Goal: Check status: Check status

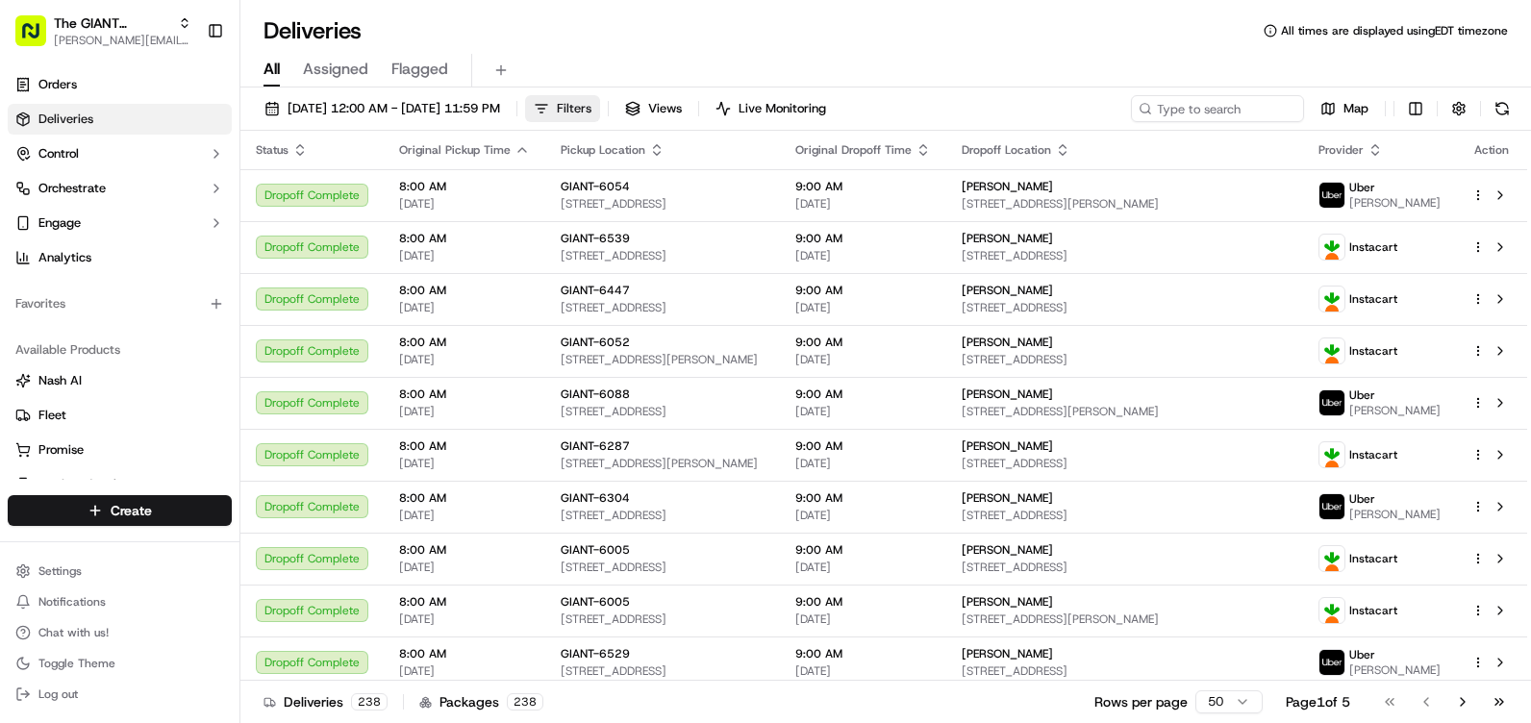
click at [600, 114] on button "Filters" at bounding box center [562, 108] width 75 height 27
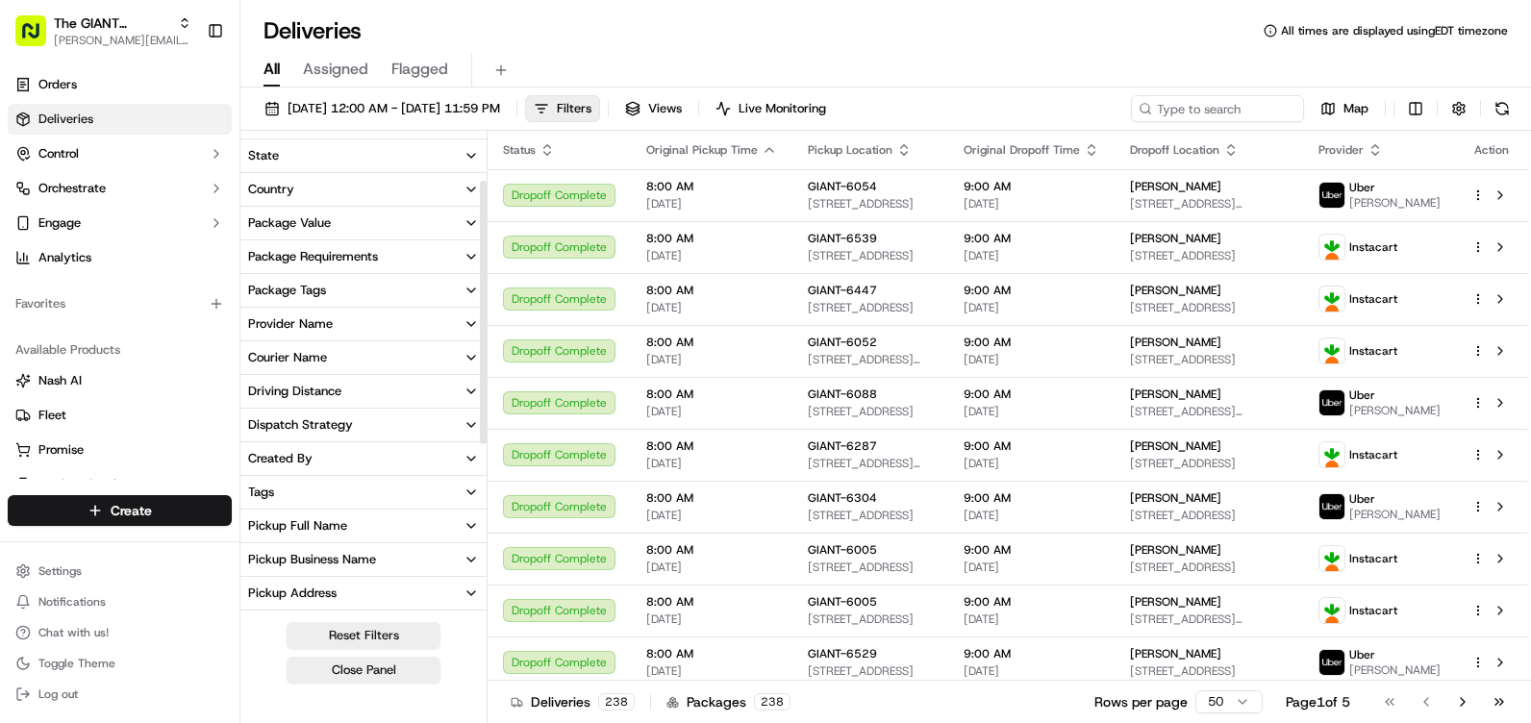
scroll to position [96, 0]
click at [348, 599] on div "Pickup Store Location" at bounding box center [310, 593] width 124 height 17
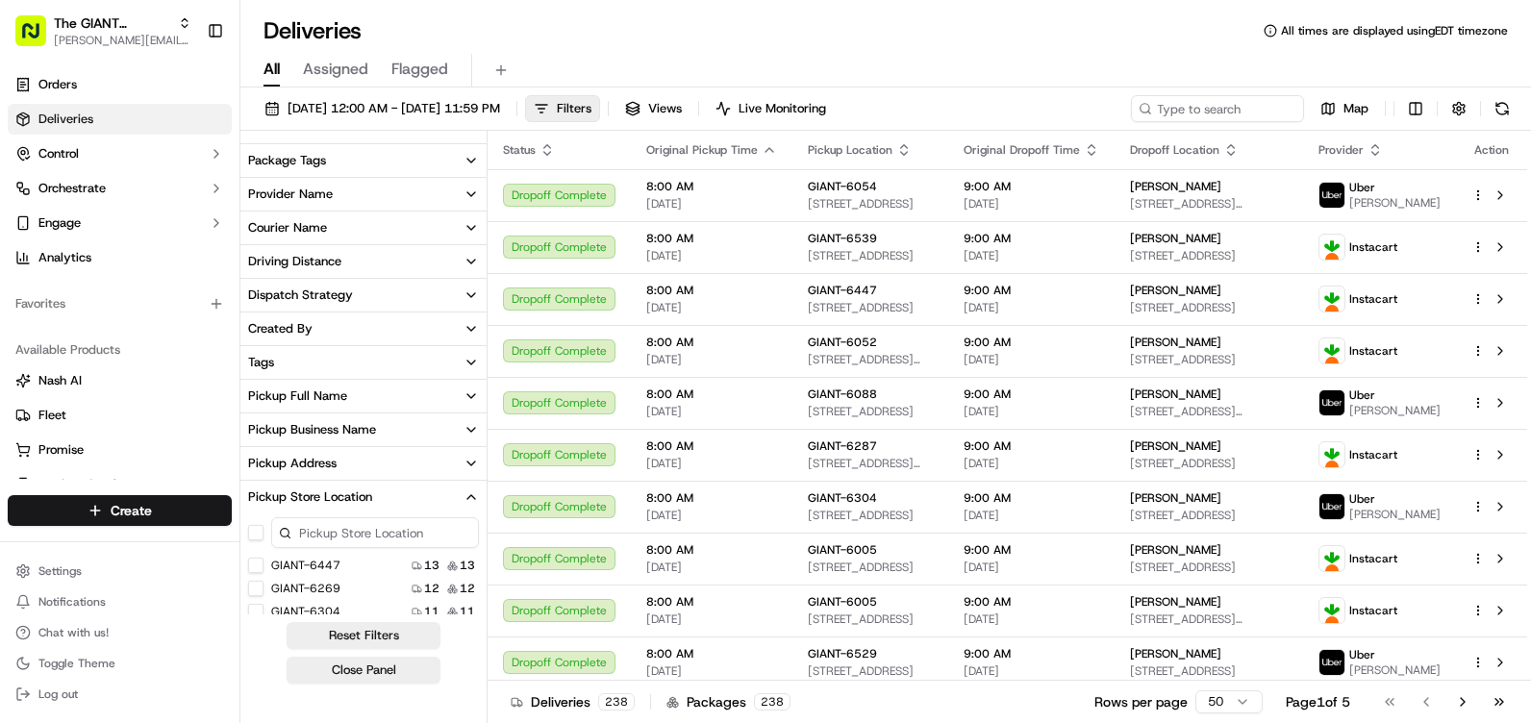
click at [313, 536] on input at bounding box center [375, 532] width 208 height 31
type input "6316"
click at [262, 565] on button "GIANT-6316" at bounding box center [255, 565] width 15 height 15
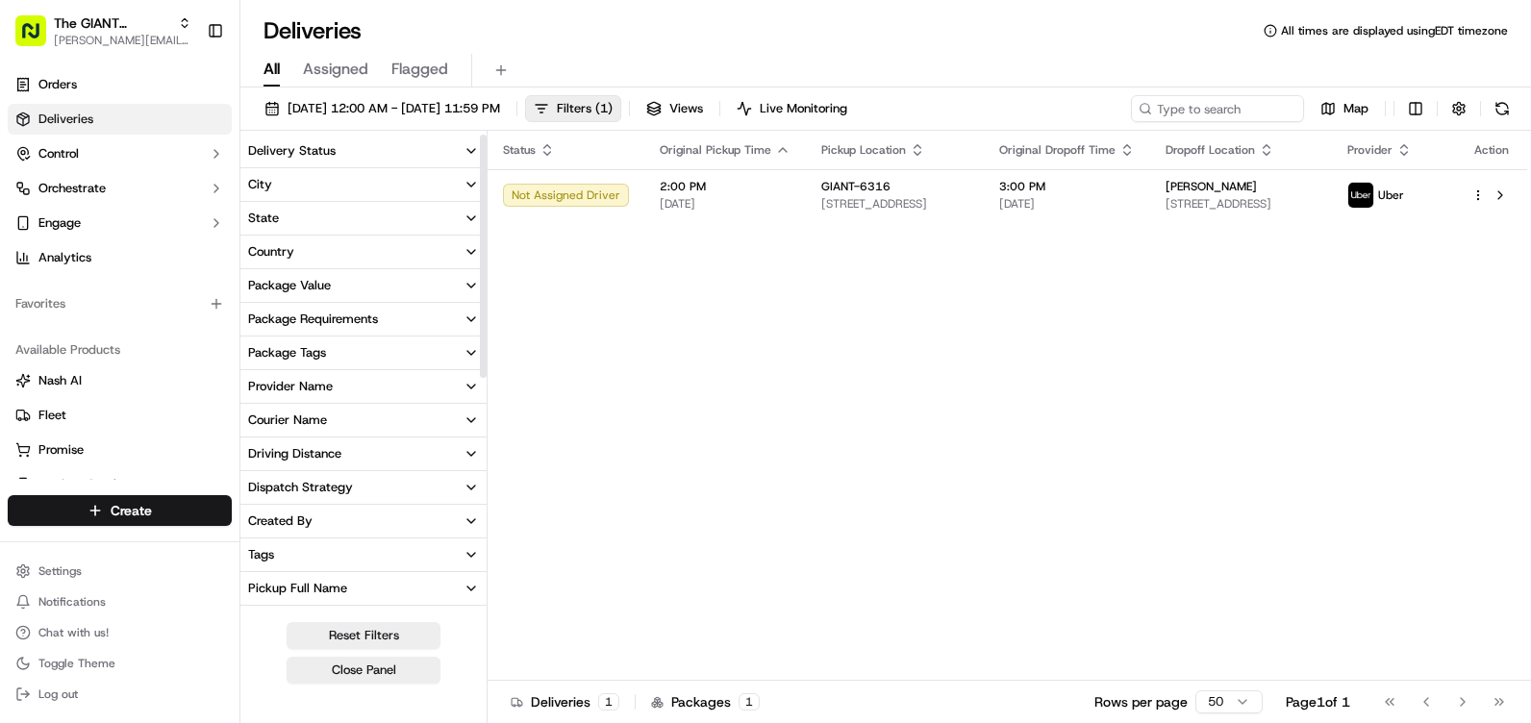
click at [399, 669] on button "Close Panel" at bounding box center [364, 670] width 154 height 27
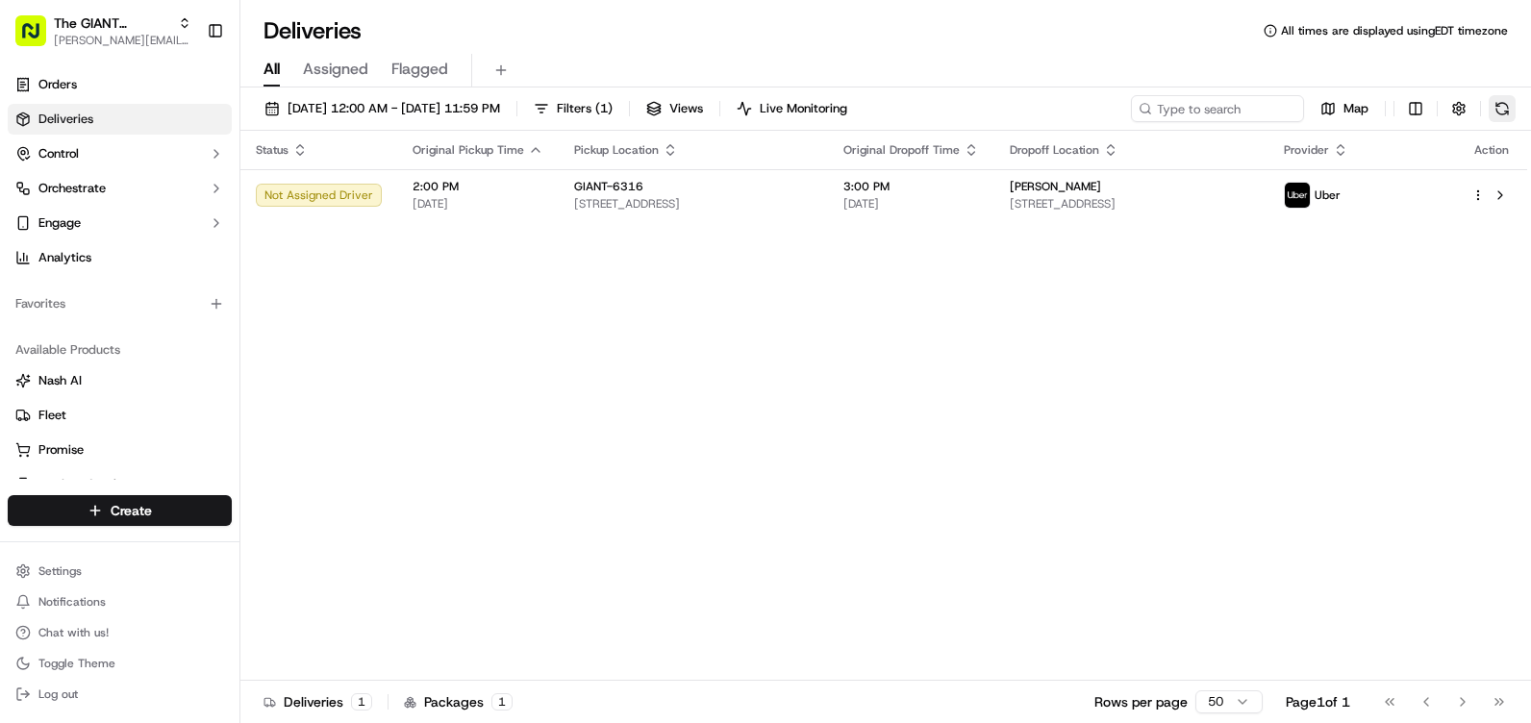
click at [1504, 102] on button at bounding box center [1501, 108] width 27 height 27
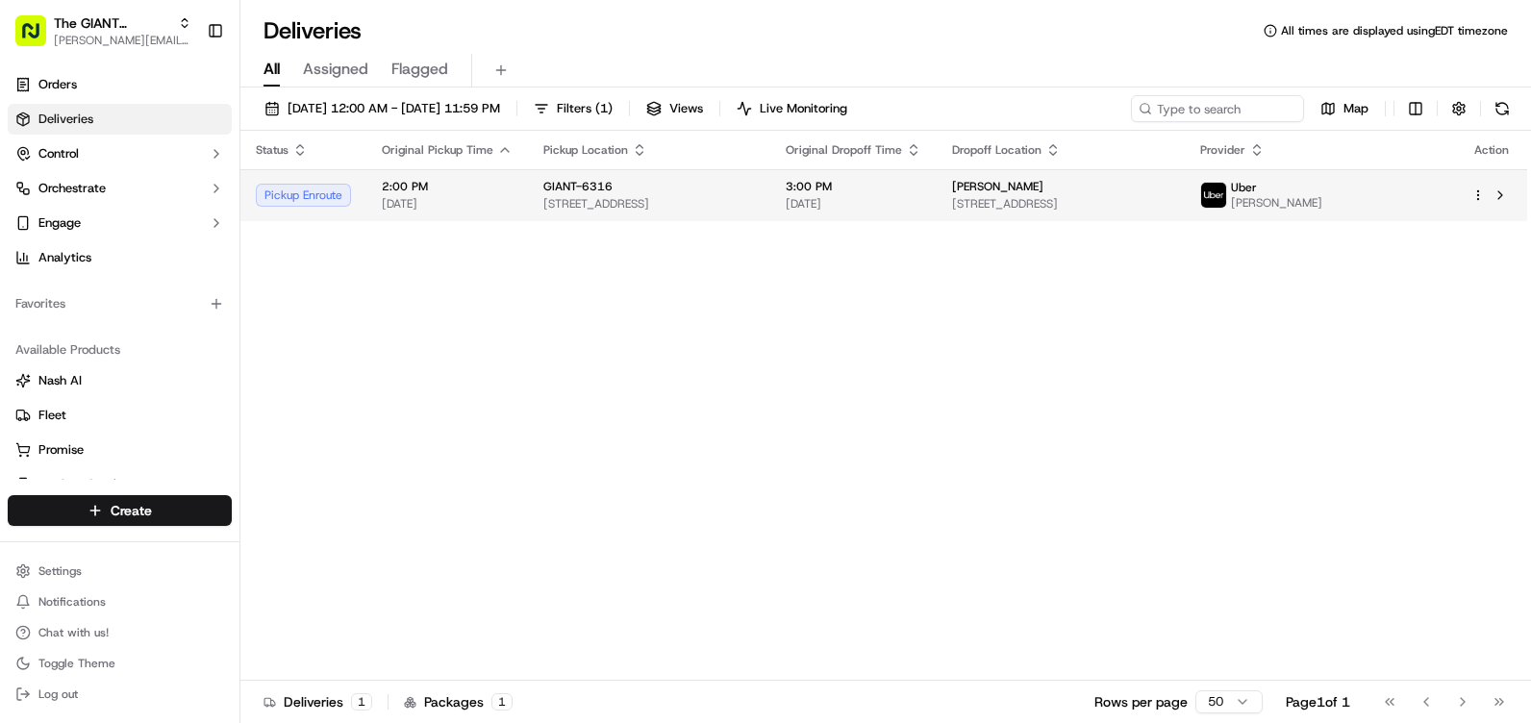
click at [1135, 210] on span "[STREET_ADDRESS]" at bounding box center [1060, 203] width 216 height 15
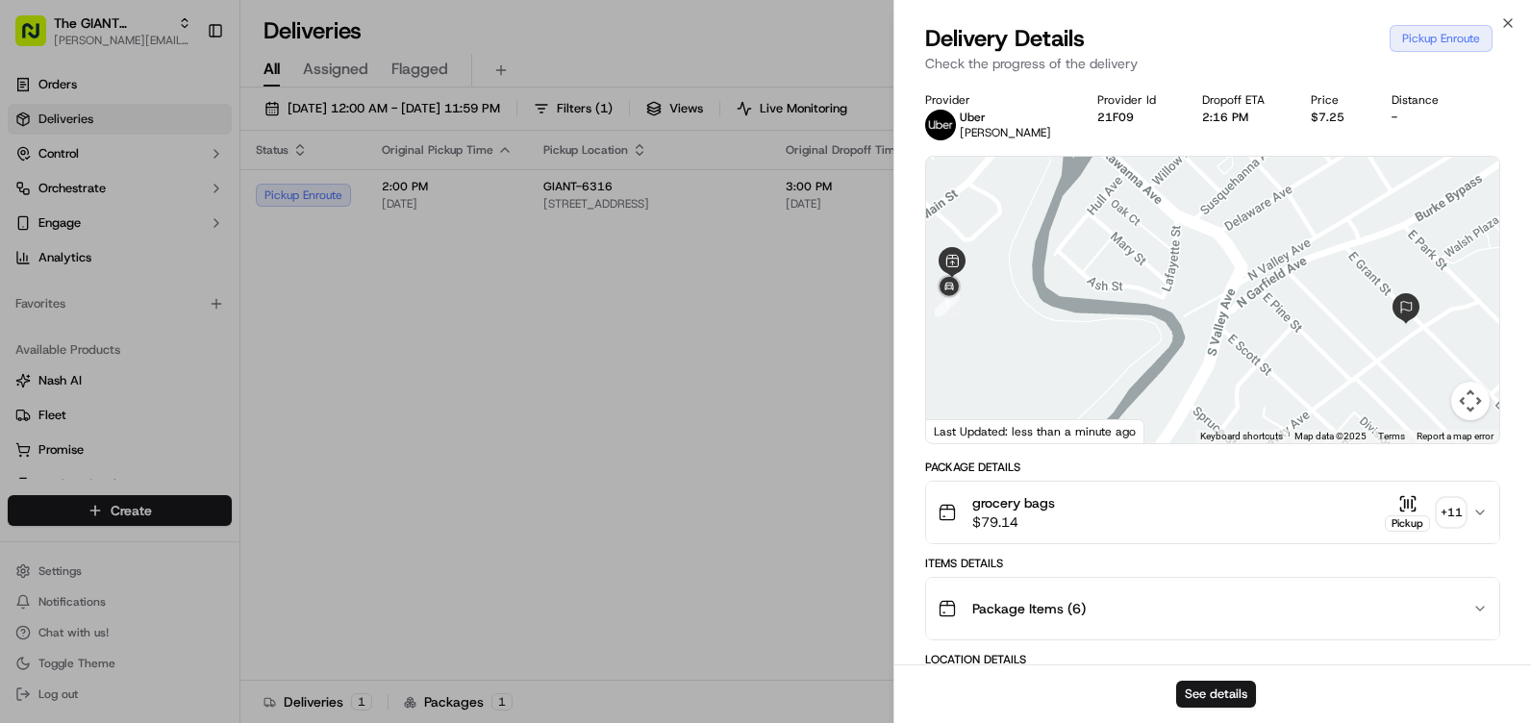
drag, startPoint x: 1113, startPoint y: 322, endPoint x: 1463, endPoint y: 252, distance: 356.9
click at [1106, 317] on div at bounding box center [1212, 300] width 573 height 287
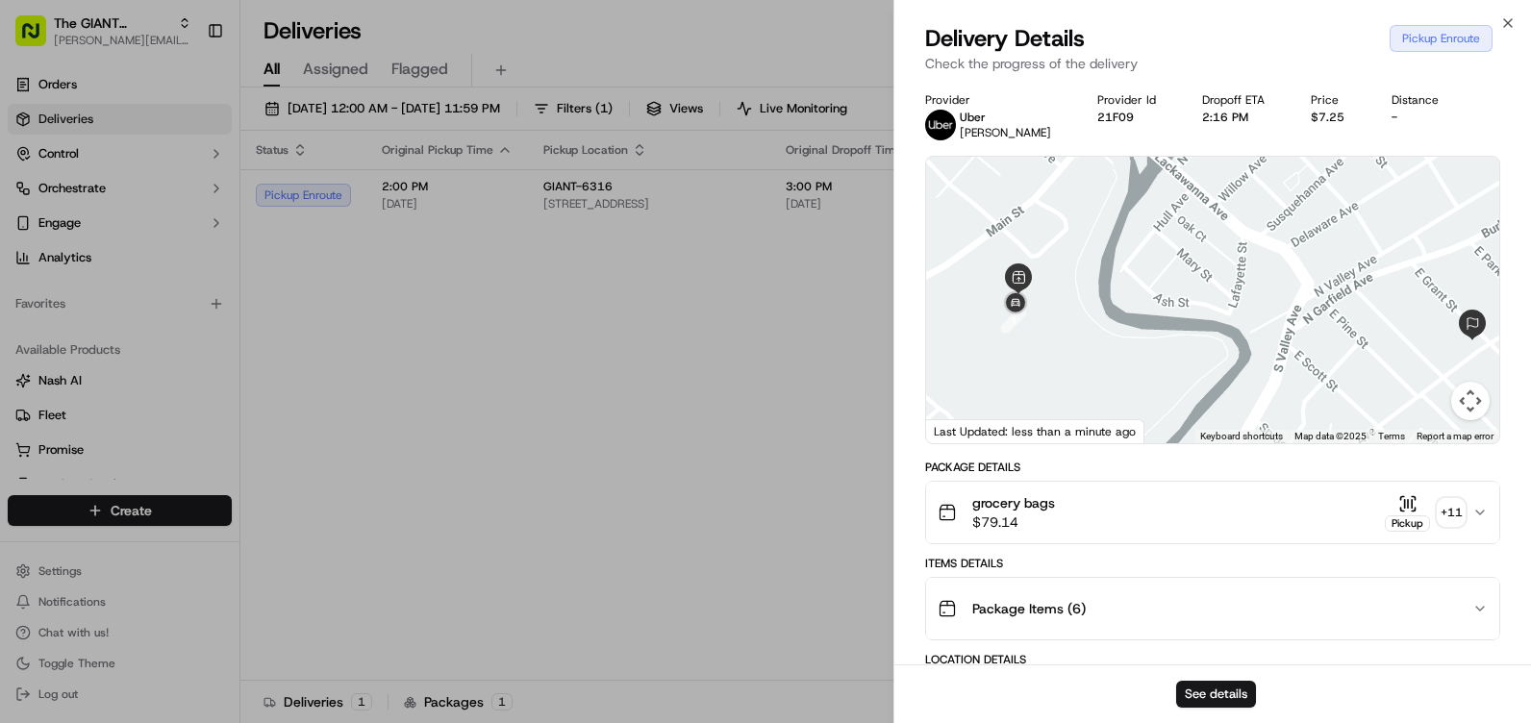
drag, startPoint x: 1271, startPoint y: 276, endPoint x: 1118, endPoint y: 354, distance: 171.6
click at [1118, 354] on div at bounding box center [1212, 300] width 573 height 287
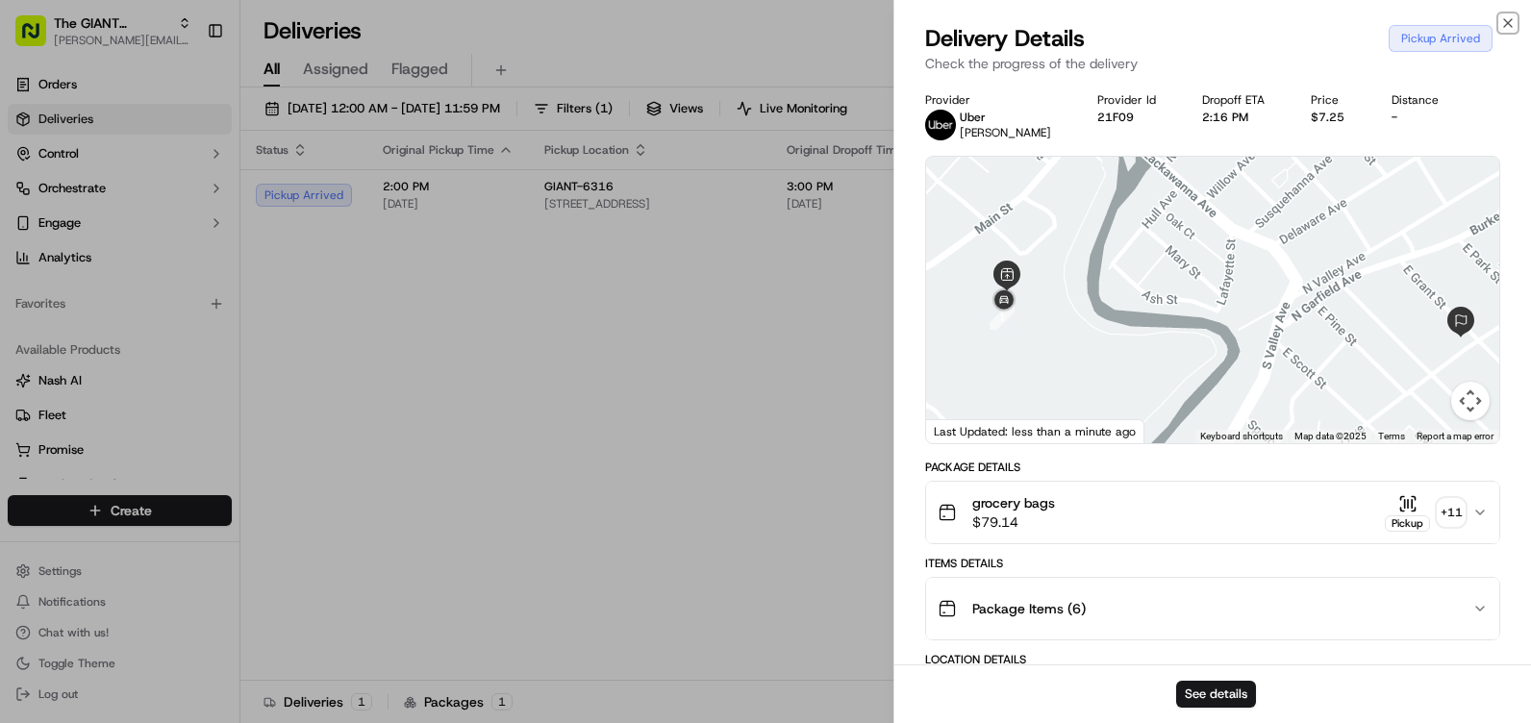
click at [1508, 19] on icon "button" at bounding box center [1507, 22] width 15 height 15
